Goal: Information Seeking & Learning: Compare options

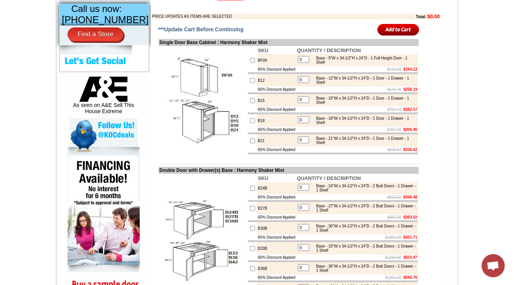
scroll to position [247, 0]
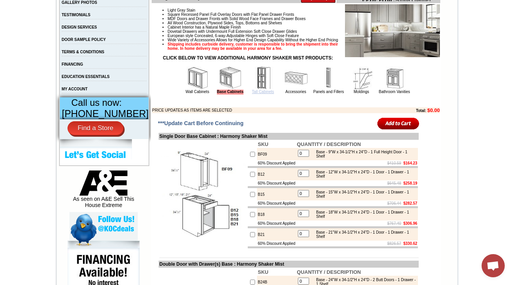
click at [252, 94] on link "Tall Cabinets" at bounding box center [263, 92] width 22 height 4
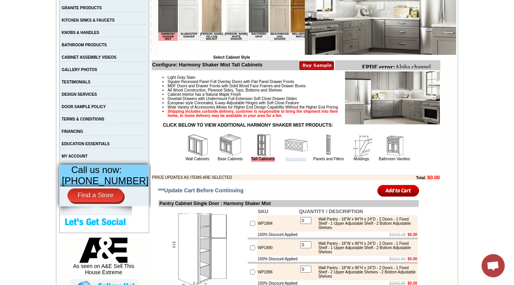
scroll to position [185, 0]
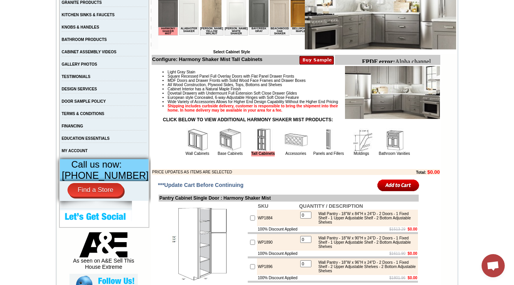
click at [287, 151] on img at bounding box center [295, 139] width 23 height 23
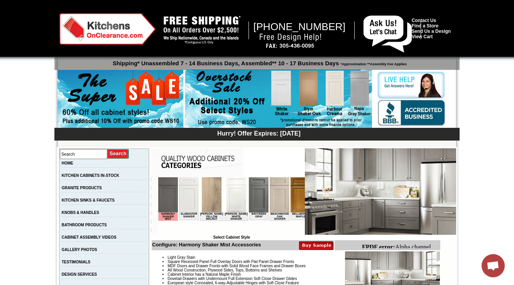
scroll to position [62, 0]
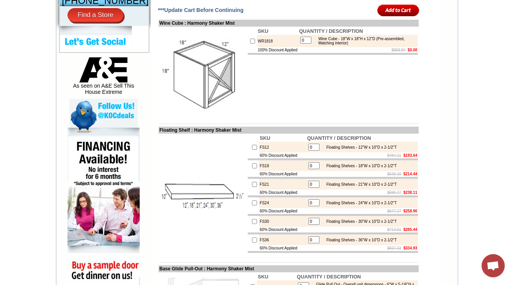
scroll to position [367, 0]
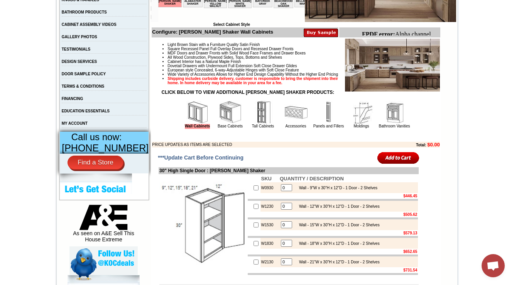
scroll to position [216, 0]
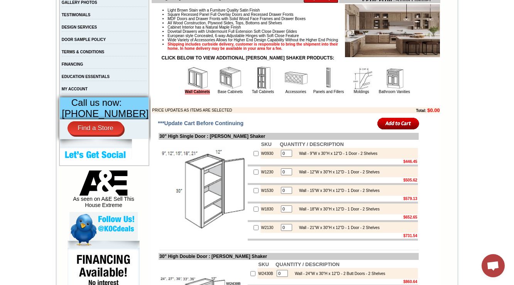
scroll to position [247, 0]
click at [286, 94] on link "Accessories" at bounding box center [296, 92] width 21 height 4
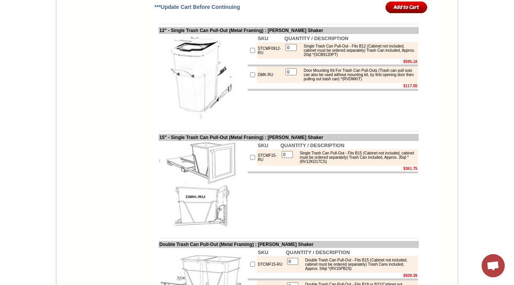
scroll to position [2885, 0]
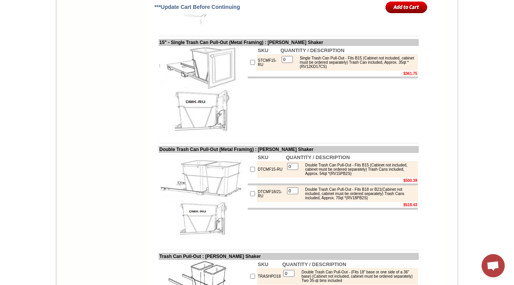
scroll to position [3039, 0]
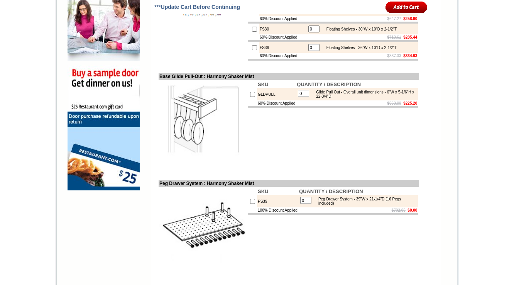
scroll to position [367, 0]
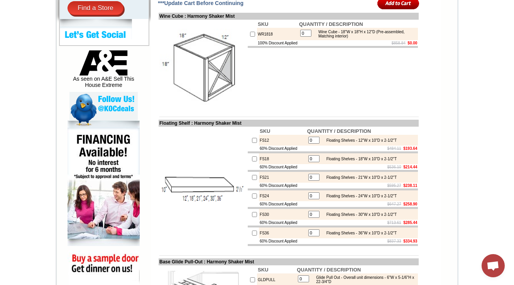
drag, startPoint x: 249, startPoint y: 57, endPoint x: 276, endPoint y: 98, distance: 49.4
click at [296, 46] on tr "100% Discount Applied $858.84 $0.00" at bounding box center [333, 43] width 170 height 6
copy tr "100% Discount Applied"
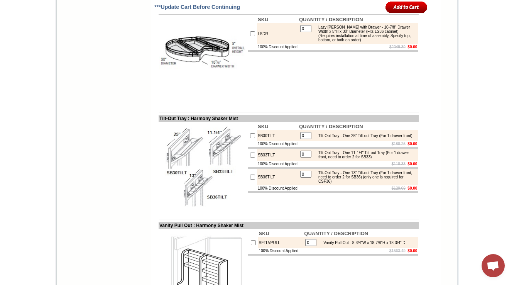
scroll to position [2627, 0]
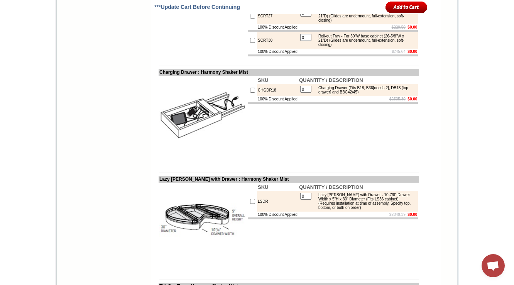
click at [468, 34] on body "1-888-619-9165 Contact Us Find a Store Send Us a Design View Cart Shipping* Una…" at bounding box center [257, 263] width 514 height 5780
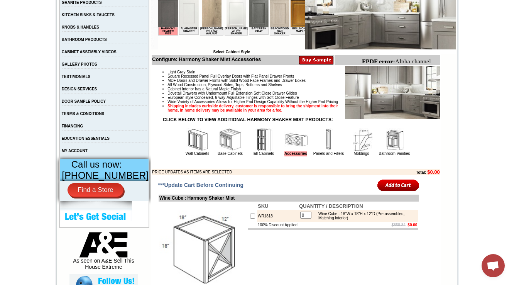
scroll to position [432, 0]
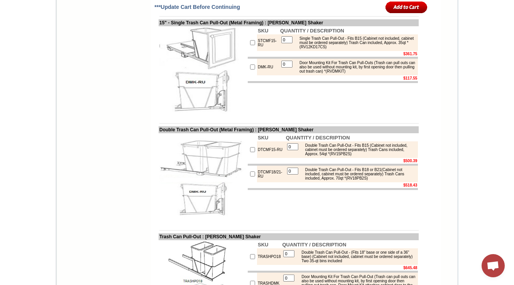
scroll to position [3008, 0]
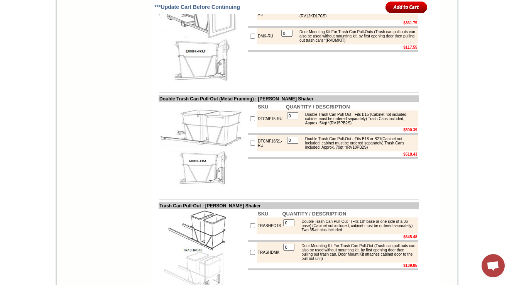
scroll to position [3101, 0]
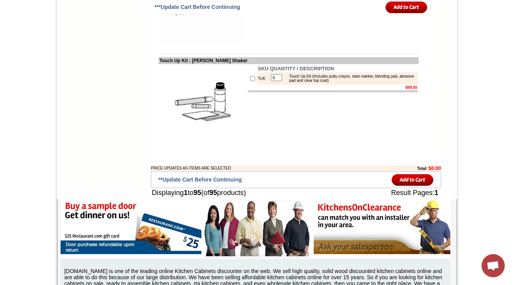
scroll to position [4816, 0]
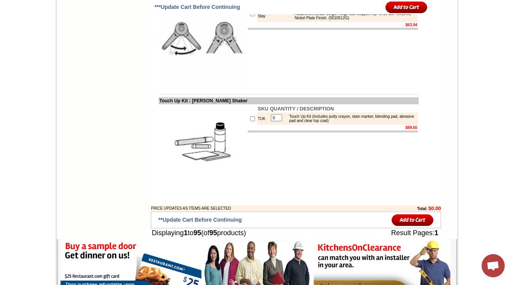
scroll to position [4816, 0]
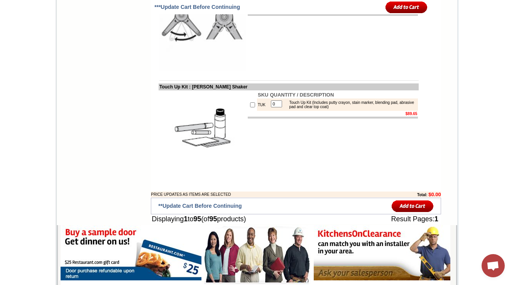
click at [332, 72] on td "SKU QUANTITY / DESCRIPTION Duo Flap Stay 0 Vertical Lift Hinge - Length of Lid …" at bounding box center [333, 27] width 172 height 88
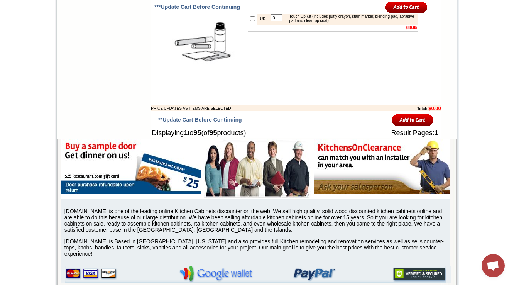
scroll to position [4939, 0]
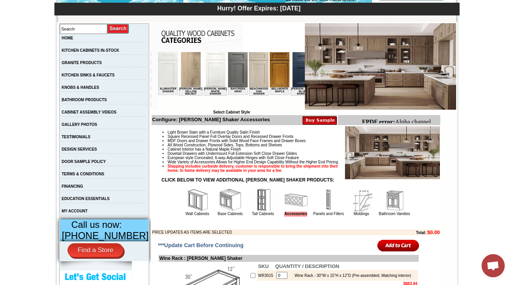
scroll to position [185, 0]
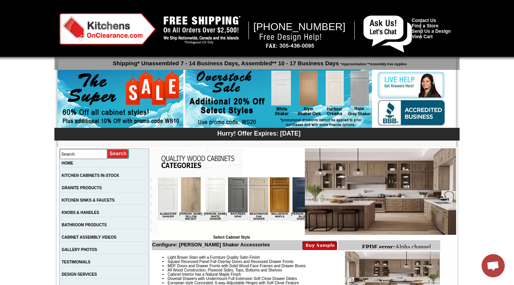
scroll to position [62, 0]
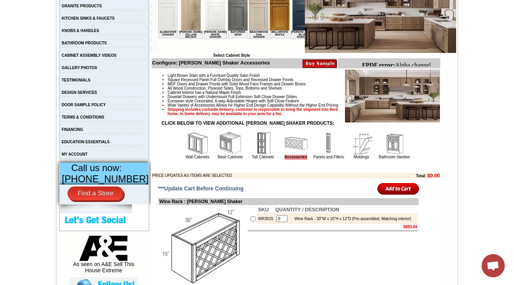
scroll to position [0, 1168]
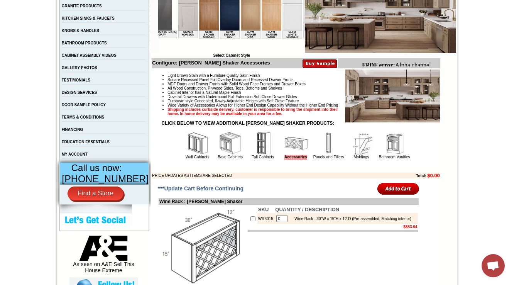
click at [303, 15] on img at bounding box center [313, 12] width 20 height 35
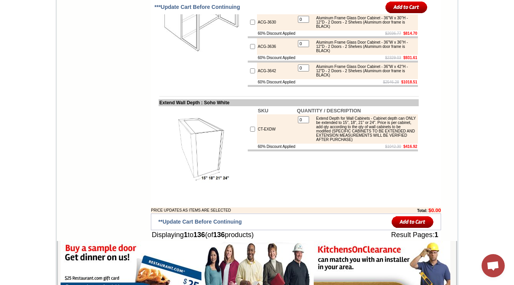
scroll to position [3542, 0]
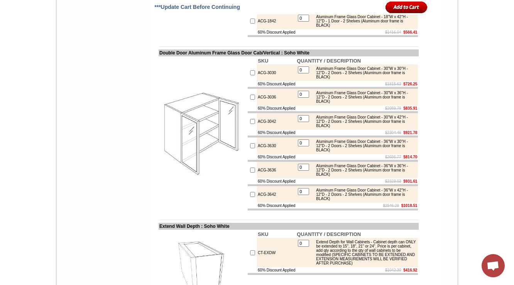
drag, startPoint x: 153, startPoint y: 90, endPoint x: 247, endPoint y: 91, distance: 94.2
copy td "Single Door Aluminum Frame Glass D"
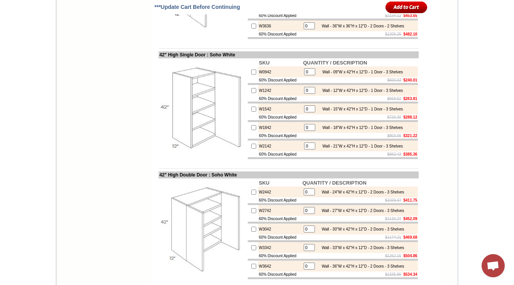
scroll to position [3564, 0]
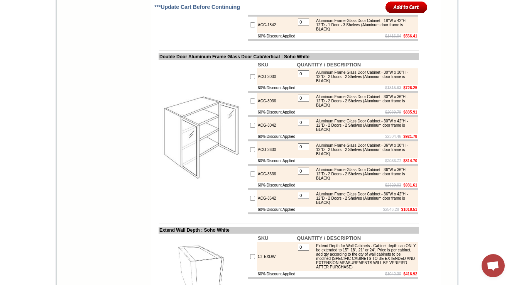
scroll to position [3661, 0]
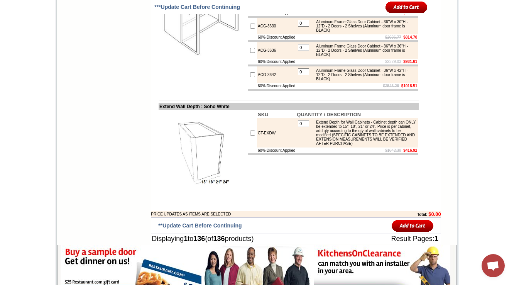
click at [228, 91] on td at bounding box center [203, 14] width 88 height 155
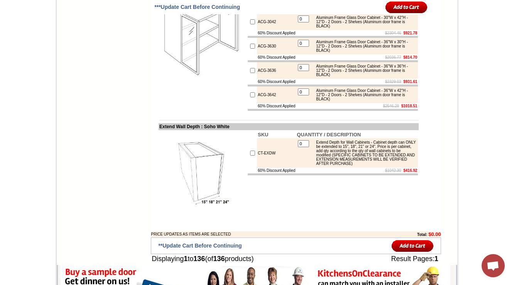
scroll to position [3631, 0]
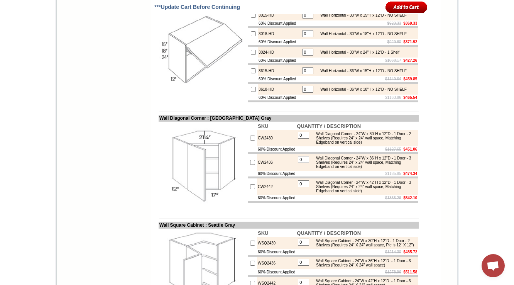
scroll to position [2068, 0]
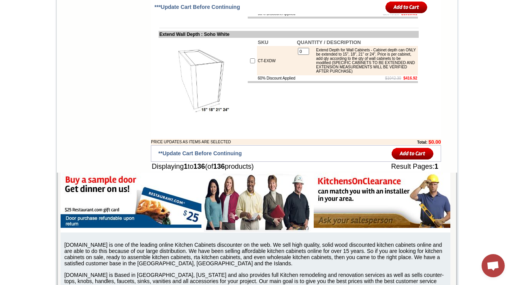
scroll to position [3752, 0]
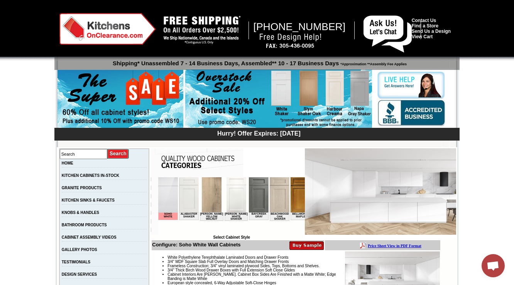
scroll to position [216, 0]
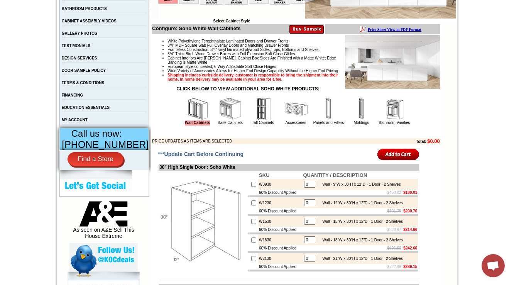
click at [219, 120] on img at bounding box center [230, 108] width 23 height 23
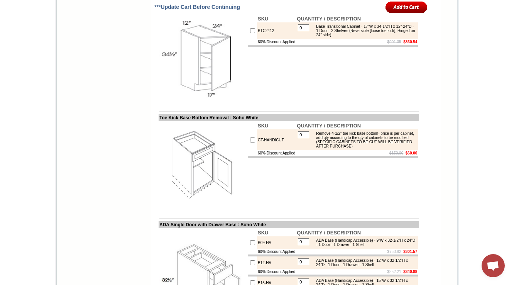
scroll to position [4464, 0]
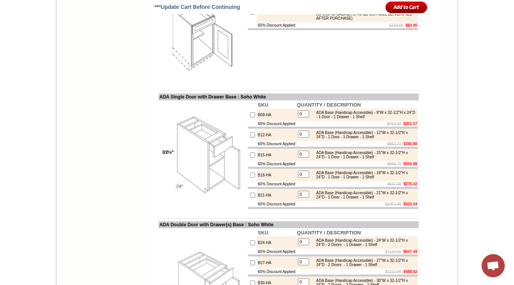
scroll to position [4557, 0]
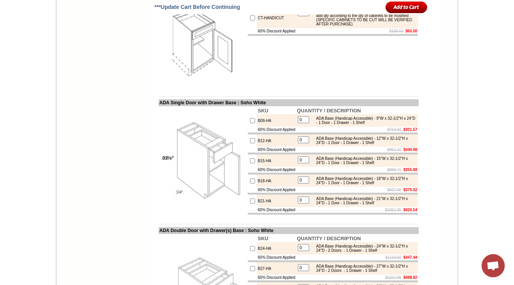
drag, startPoint x: 316, startPoint y: 36, endPoint x: 375, endPoint y: 40, distance: 59.2
copy div "Microwave Base Cabinet Trim Kit - for MCB24 (with Keku clip attachment)"
drag, startPoint x: 316, startPoint y: 58, endPoint x: 373, endPoint y: 64, distance: 57.8
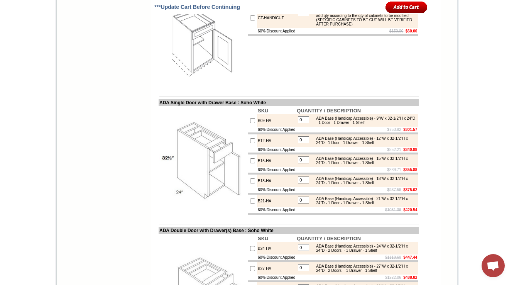
copy div "Microwave Base Cabinet Trim Kit - for MCB27 (with Keku clip attachment)"
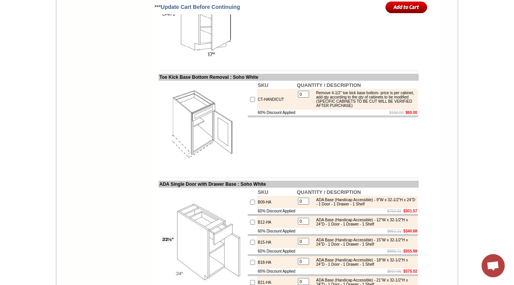
scroll to position [4443, 0]
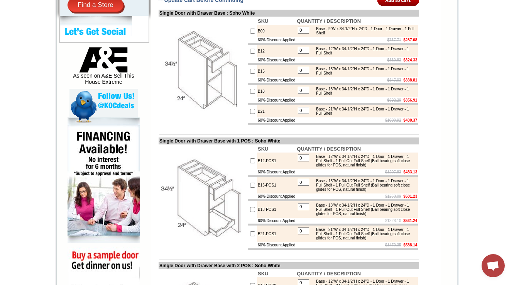
scroll to position [309, 0]
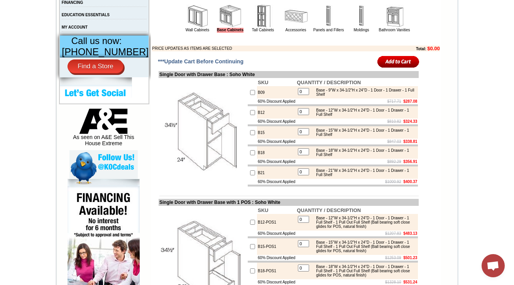
click at [186, 27] on img at bounding box center [197, 16] width 23 height 23
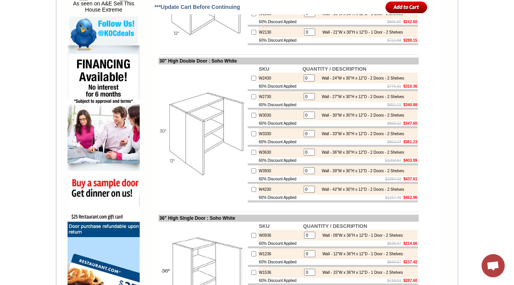
scroll to position [288, 0]
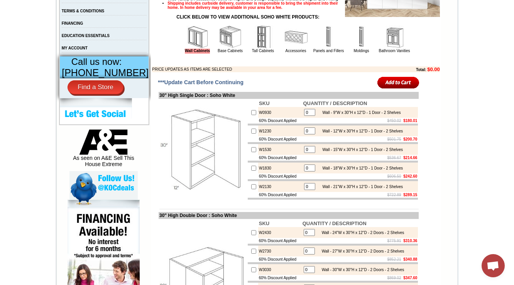
click at [219, 49] on img at bounding box center [230, 36] width 23 height 23
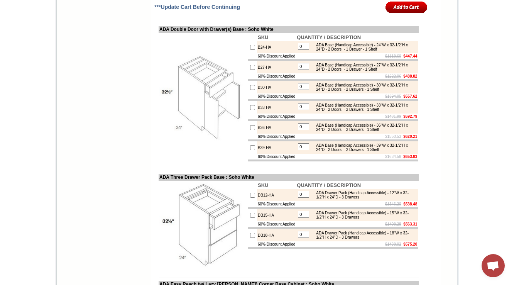
scroll to position [4849, 0]
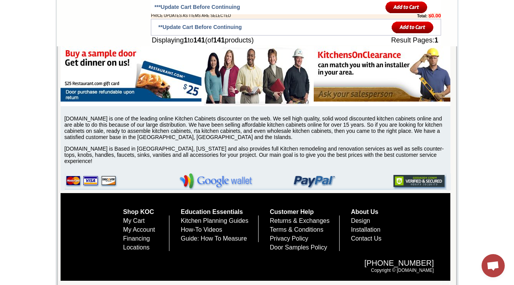
scroll to position [5411, 0]
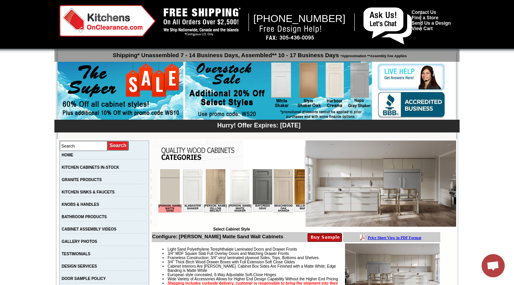
scroll to position [185, 0]
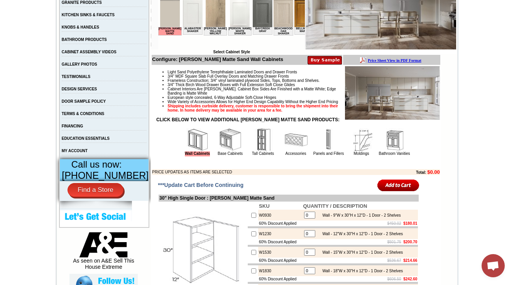
click at [323, 151] on img at bounding box center [328, 139] width 23 height 23
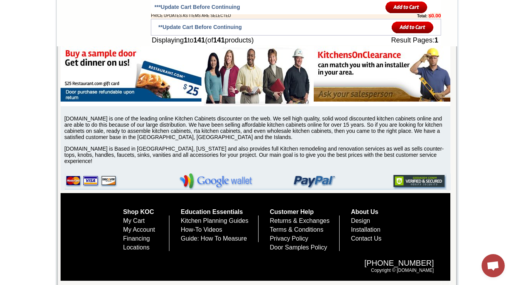
scroll to position [5179, 0]
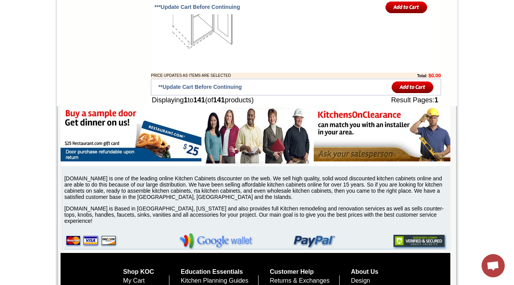
drag, startPoint x: 332, startPoint y: 159, endPoint x: 365, endPoint y: 159, distance: 33.2
drag, startPoint x: 154, startPoint y: 123, endPoint x: 270, endPoint y: 124, distance: 115.4
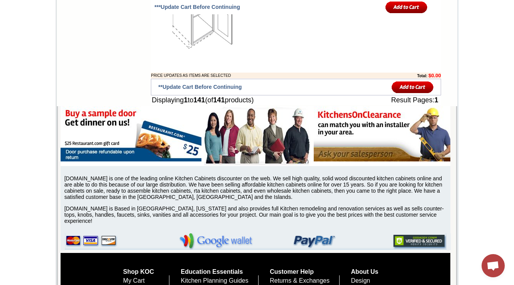
copy td "DA Easy Reach (w/ Lazy Susan) Corner Bas"
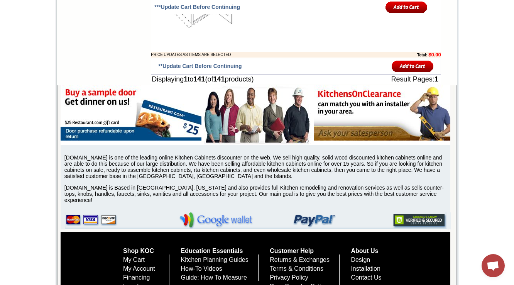
scroll to position [5210, 0]
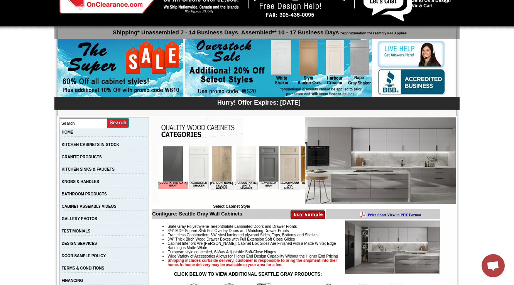
scroll to position [216, 0]
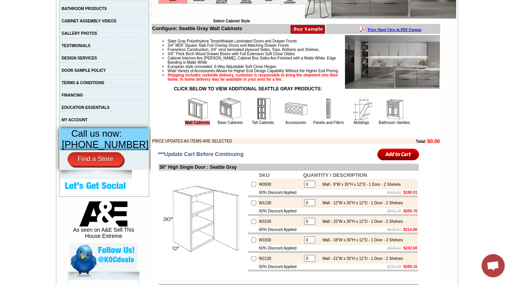
click at [323, 120] on img at bounding box center [328, 108] width 23 height 23
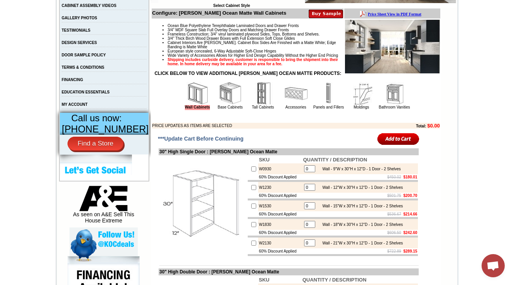
scroll to position [216, 0]
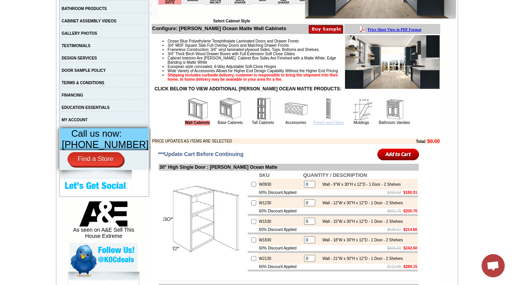
click at [328, 125] on link "Panels and Fillers" at bounding box center [328, 122] width 30 height 4
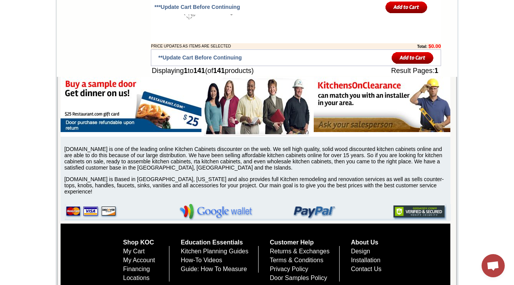
drag, startPoint x: 278, startPoint y: 121, endPoint x: 250, endPoint y: 121, distance: 27.8
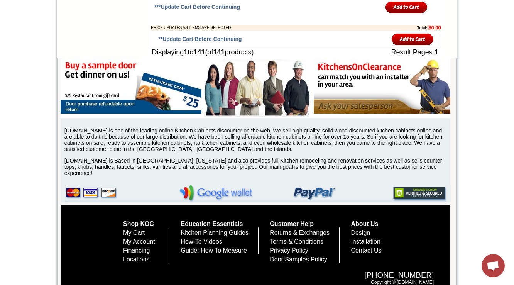
scroll to position [5238, 0]
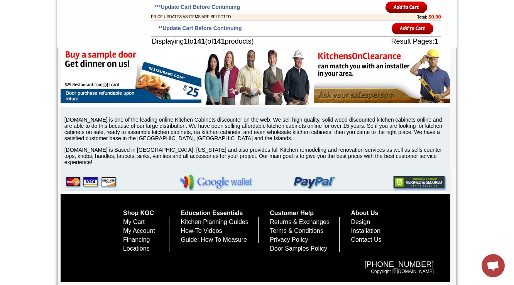
drag, startPoint x: 316, startPoint y: 112, endPoint x: 409, endPoint y: 129, distance: 94.5
copy div "ADA Easy Reach Corner Base Cabinet (Handicap Accessible) (w/ lazy [PERSON_NAME]…"
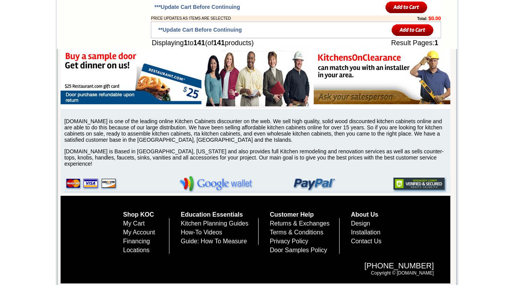
copy td "CAR36R"
drag, startPoint x: 360, startPoint y: 129, endPoint x: 408, endPoint y: 128, distance: 47.1
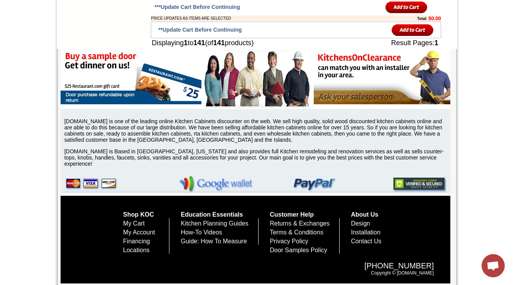
drag, startPoint x: 387, startPoint y: 149, endPoint x: 306, endPoint y: 160, distance: 82.6
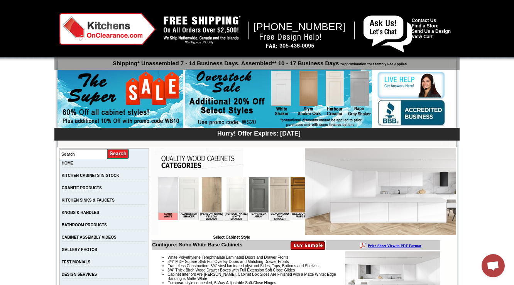
scroll to position [216, 0]
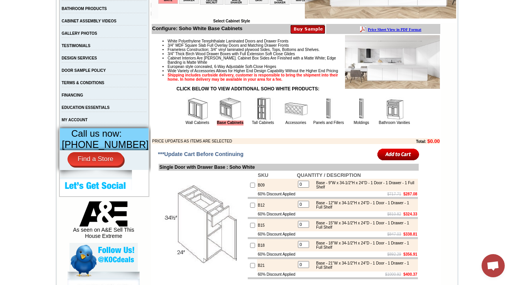
click at [193, 120] on img at bounding box center [197, 108] width 23 height 23
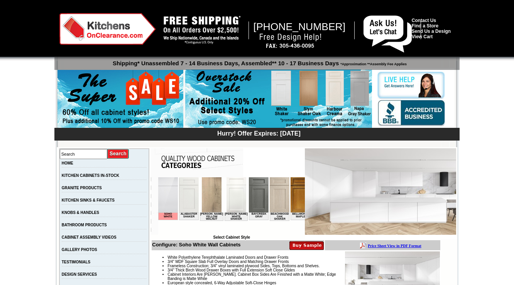
scroll to position [3151, 0]
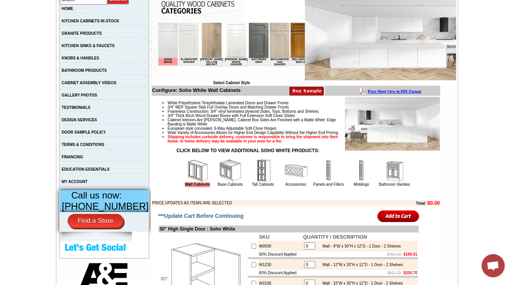
click at [317, 182] on img at bounding box center [328, 170] width 23 height 23
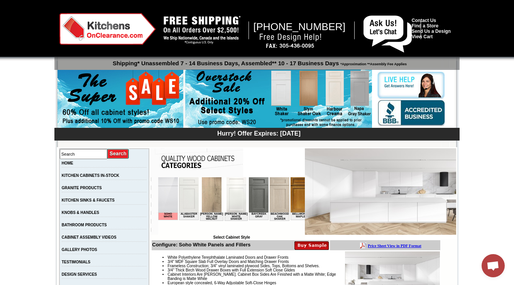
scroll to position [713, 0]
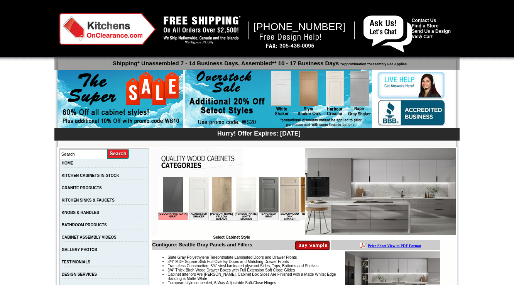
scroll to position [713, 0]
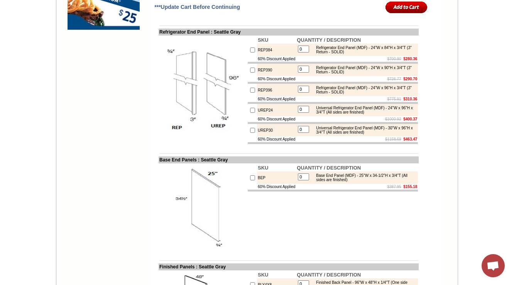
click at [479, 26] on body "[PHONE_NUMBER] Contact Us Find a Store Send Us a Design View Cart Shipping* Una…" at bounding box center [257, 258] width 514 height 1943
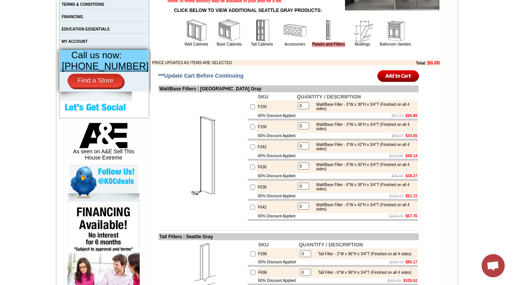
click at [392, 42] on img at bounding box center [395, 30] width 23 height 23
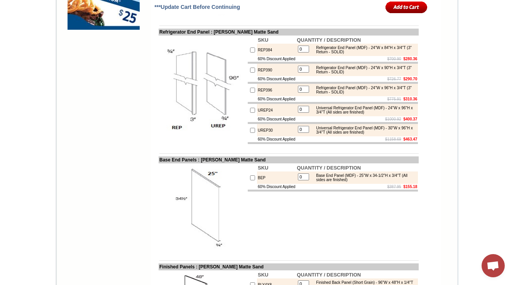
scroll to position [294, 0]
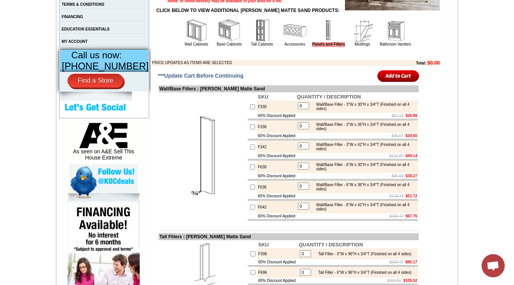
click at [384, 42] on img at bounding box center [395, 30] width 23 height 23
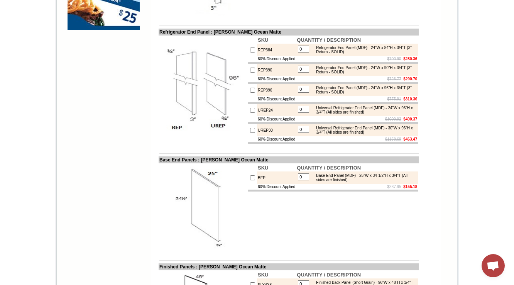
scroll to position [294, 0]
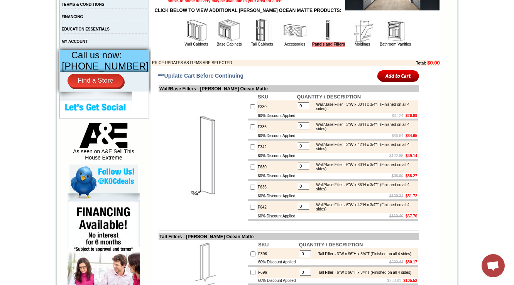
click at [396, 42] on img at bounding box center [395, 30] width 23 height 23
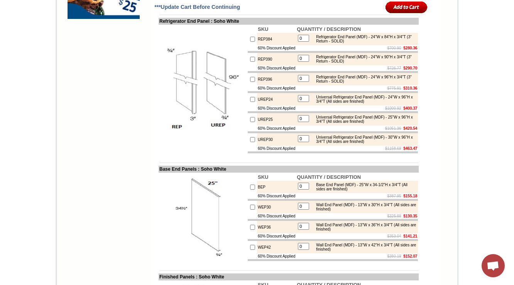
scroll to position [713, 0]
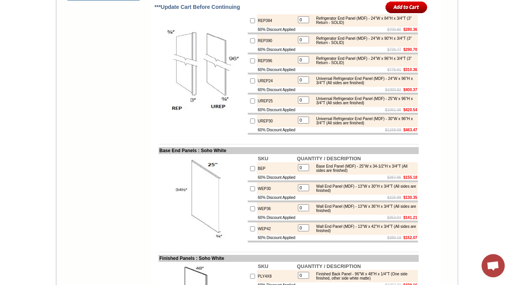
scroll to position [711, 0]
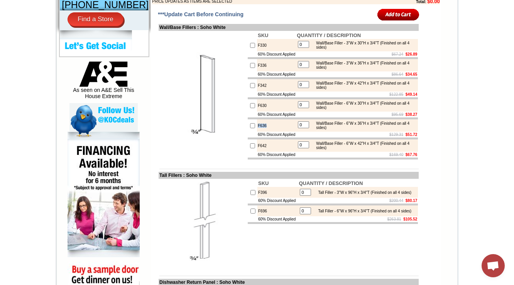
scroll to position [356, 0]
click at [283, 178] on td "Tall Fillers : Soho White" at bounding box center [289, 174] width 260 height 7
click at [257, 71] on td "F336" at bounding box center [276, 65] width 39 height 12
copy td "F336"
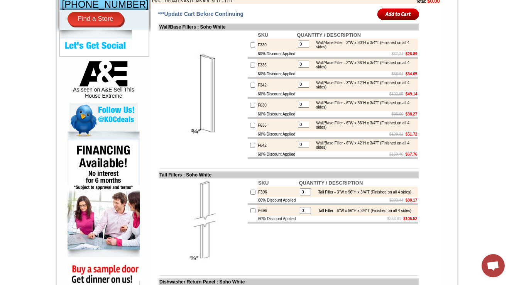
click at [257, 131] on td "F636" at bounding box center [276, 125] width 39 height 12
copy td "F636"
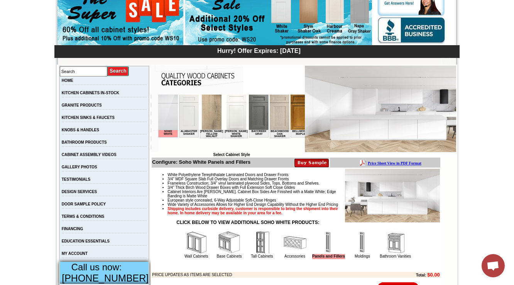
scroll to position [185, 0]
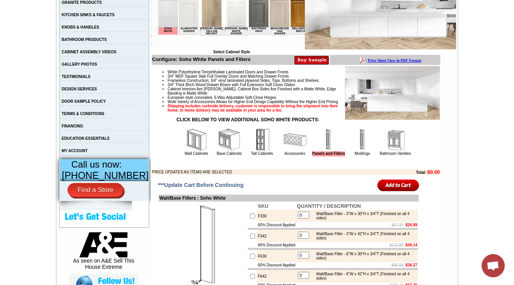
click at [395, 151] on img at bounding box center [395, 139] width 23 height 23
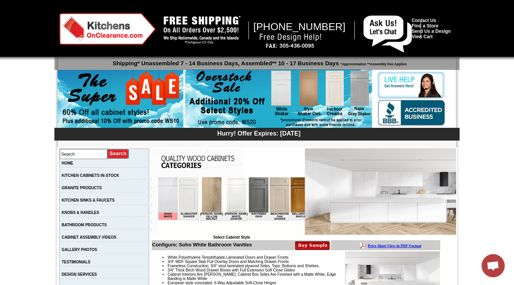
scroll to position [561, 0]
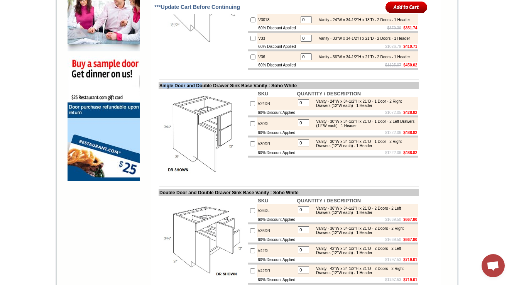
drag, startPoint x: 153, startPoint y: 124, endPoint x: 200, endPoint y: 123, distance: 46.7
click at [200, 89] on td "Single Door and Double Drawer Sink Base Vanity : Soho White" at bounding box center [289, 85] width 260 height 7
copy td "ingle Door and Do"
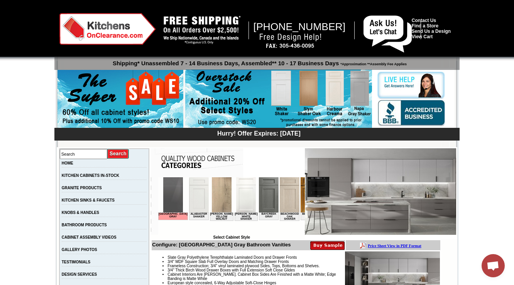
scroll to position [454, 0]
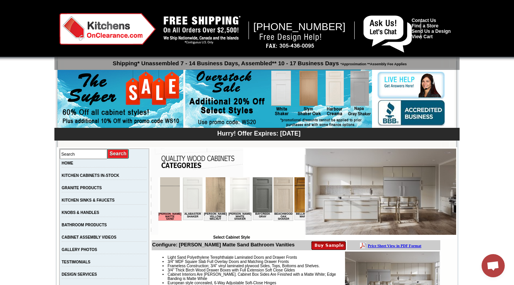
scroll to position [454, 0]
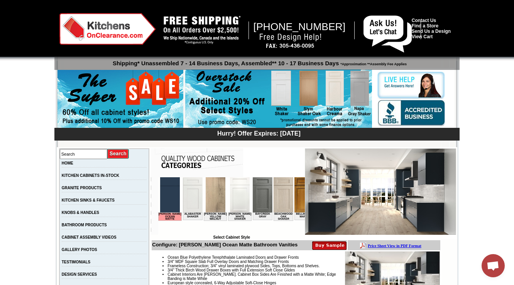
scroll to position [454, 0]
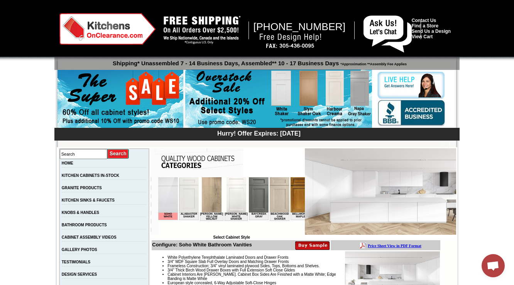
scroll to position [154, 0]
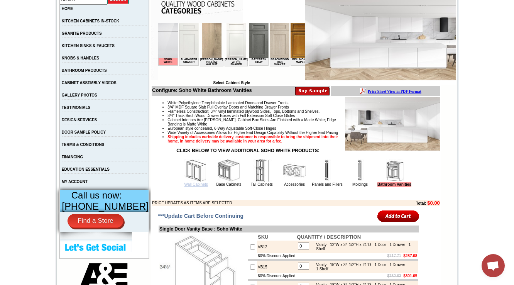
click at [188, 186] on link "Wall Cabinets" at bounding box center [196, 184] width 24 height 4
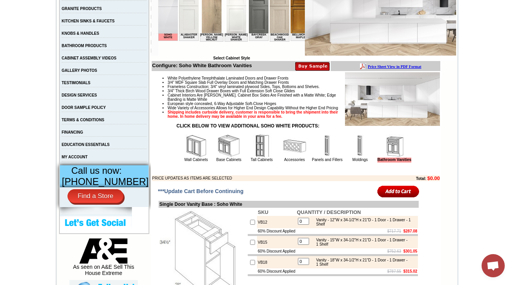
scroll to position [212, 0]
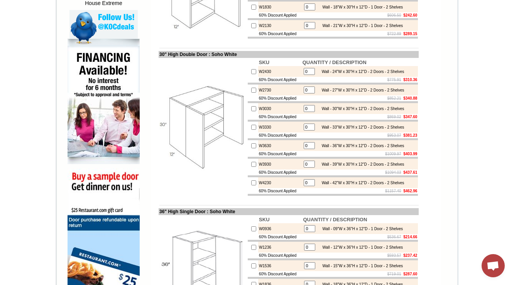
scroll to position [309, 0]
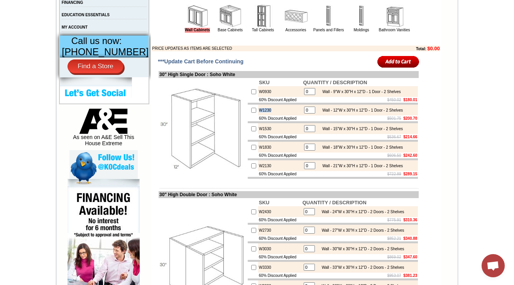
drag, startPoint x: 265, startPoint y: 124, endPoint x: 249, endPoint y: 123, distance: 17.0
click at [249, 115] on tr "W1230 0 Wall - 12"W x 30"H x 12"D - 1 Door - 2 Shelves" at bounding box center [333, 110] width 170 height 11
copy tr "W1230"
click at [220, 24] on img at bounding box center [230, 16] width 23 height 23
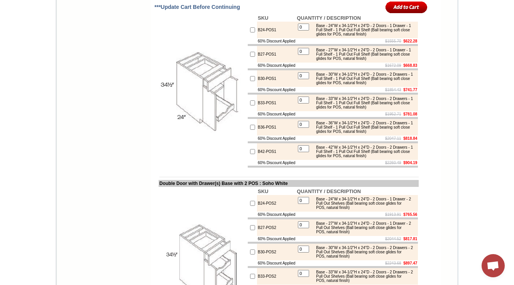
scroll to position [1692, 0]
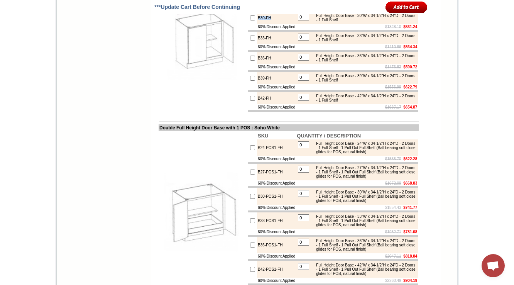
drag, startPoint x: 261, startPoint y: 141, endPoint x: 250, endPoint y: 141, distance: 11.2
click at [257, 24] on td "B30-FH" at bounding box center [276, 18] width 39 height 12
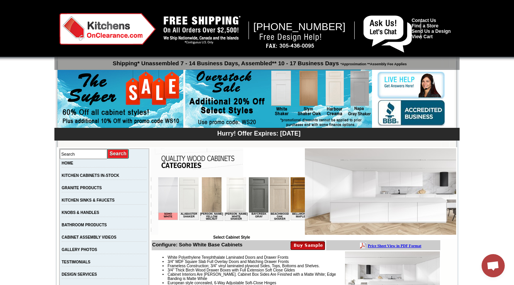
scroll to position [247, 0]
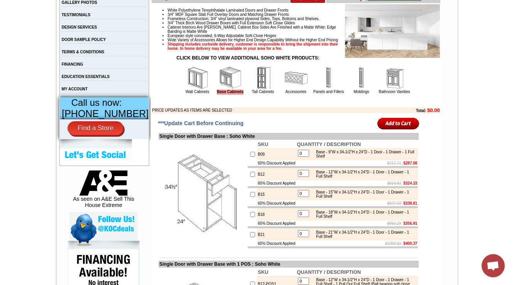
click at [252, 90] on img at bounding box center [263, 77] width 23 height 23
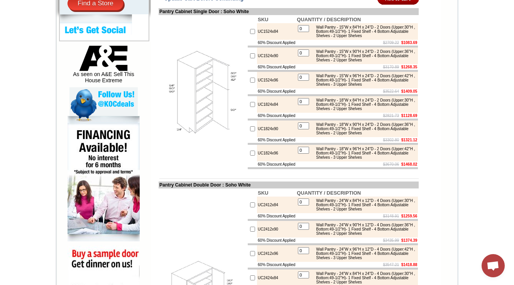
scroll to position [340, 0]
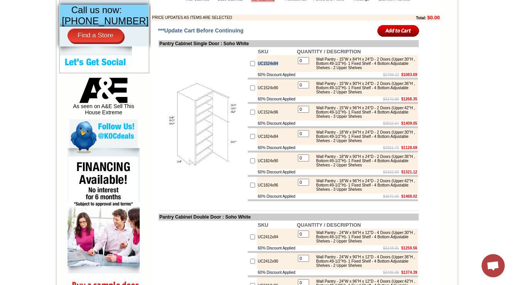
drag, startPoint x: 273, startPoint y: 73, endPoint x: 249, endPoint y: 80, distance: 25.9
click at [257, 72] on td "UC1524x84" at bounding box center [276, 63] width 39 height 17
copy td "UC1524x84"
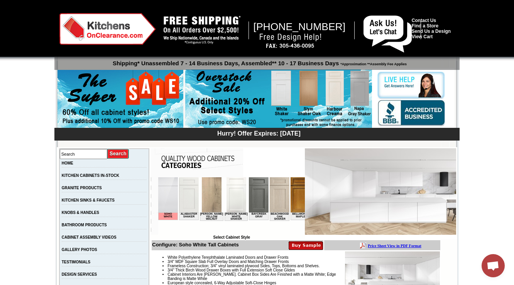
scroll to position [185, 0]
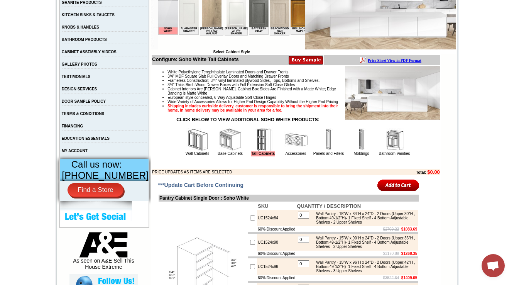
drag, startPoint x: 181, startPoint y: 153, endPoint x: 440, endPoint y: 237, distance: 272.6
click at [186, 151] on img at bounding box center [197, 139] width 23 height 23
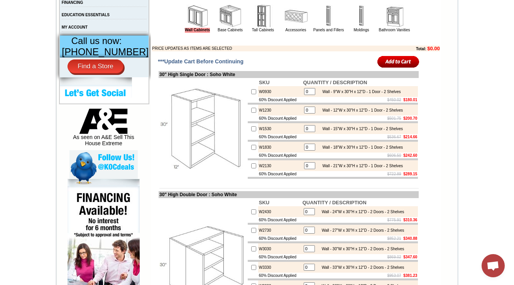
click at [225, 28] on img at bounding box center [230, 16] width 23 height 23
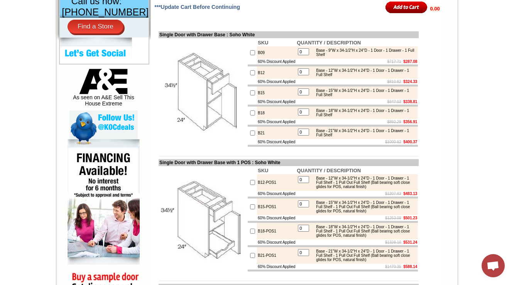
scroll to position [494, 0]
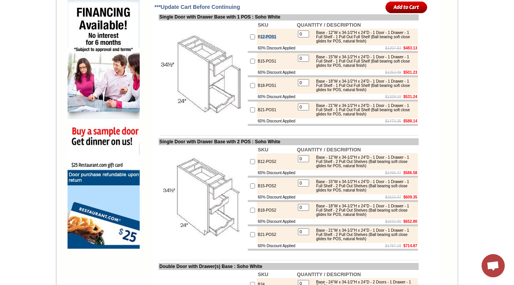
drag, startPoint x: 261, startPoint y: 64, endPoint x: 135, endPoint y: 105, distance: 132.4
click at [248, 45] on tr "B12-POS1 0 Base - 12"W x 34-1/2"H x 24"D - 1 Door - 1 Drawer - 1 Full Shelf - 1…" at bounding box center [333, 37] width 170 height 17
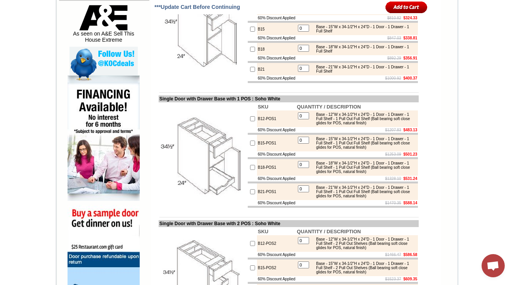
scroll to position [474, 0]
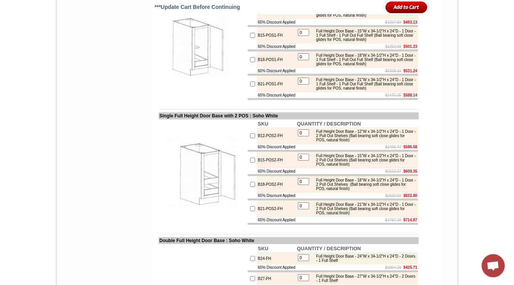
scroll to position [1410, 0]
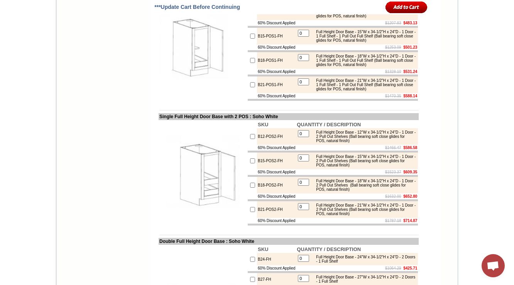
click at [276, 44] on td "B15-POS1-FH" at bounding box center [276, 36] width 39 height 17
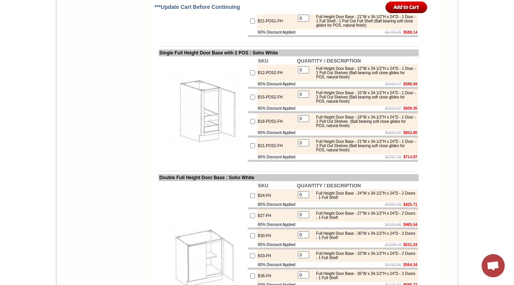
scroll to position [1468, 0]
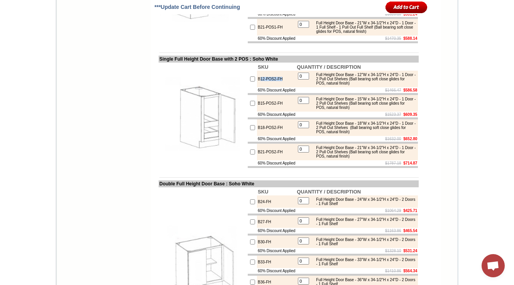
drag, startPoint x: 269, startPoint y: 188, endPoint x: 52, endPoint y: 96, distance: 235.0
click at [257, 87] on td "B12-POS2-FH" at bounding box center [276, 79] width 39 height 17
copy td "12-POS2-FH"
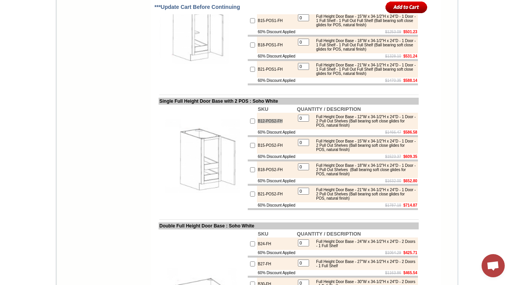
scroll to position [1437, 0]
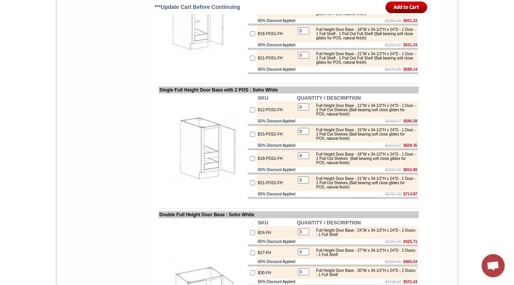
drag, startPoint x: 278, startPoint y: 85, endPoint x: 248, endPoint y: 88, distance: 30.2
copy tr "B12-POS1-FH"
